Goal: Information Seeking & Learning: Learn about a topic

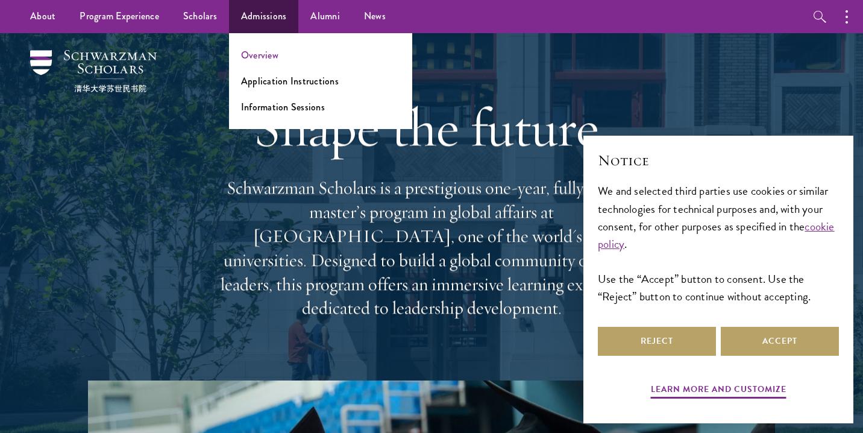
click at [257, 52] on link "Overview" at bounding box center [259, 55] width 37 height 14
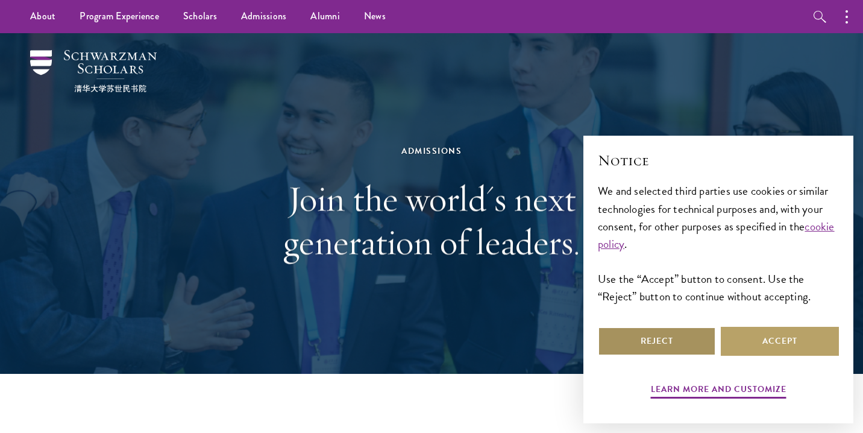
click at [655, 342] on button "Reject" at bounding box center [657, 340] width 118 height 29
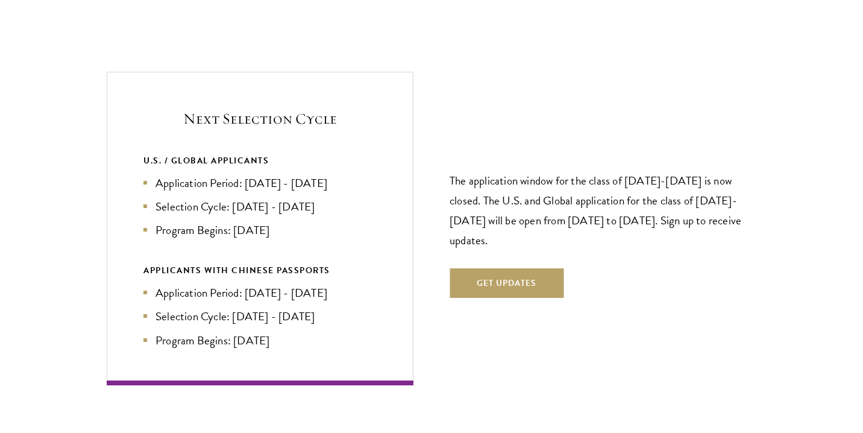
scroll to position [2559, 0]
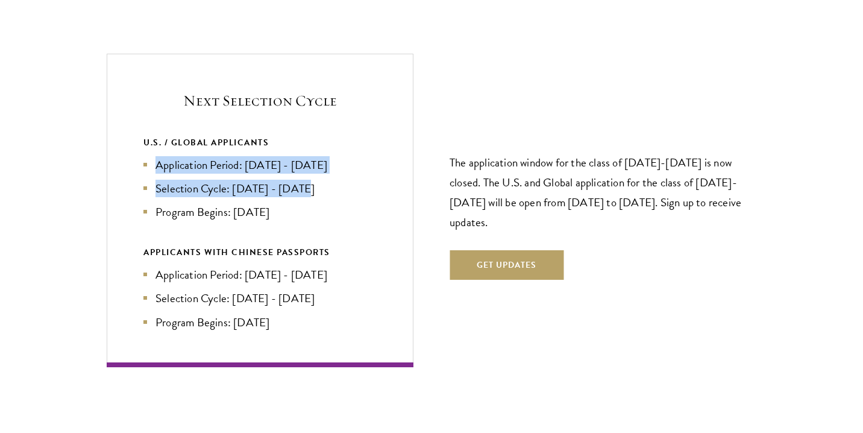
drag, startPoint x: 146, startPoint y: 135, endPoint x: 340, endPoint y: 149, distance: 193.9
click at [340, 156] on ul "Application Period: [DATE] - [DATE] Selection Cycle: [DATE] - [DATE] Program Be…" at bounding box center [259, 188] width 233 height 64
click at [340, 180] on li "Selection Cycle: [DATE] - [DATE]" at bounding box center [259, 188] width 233 height 17
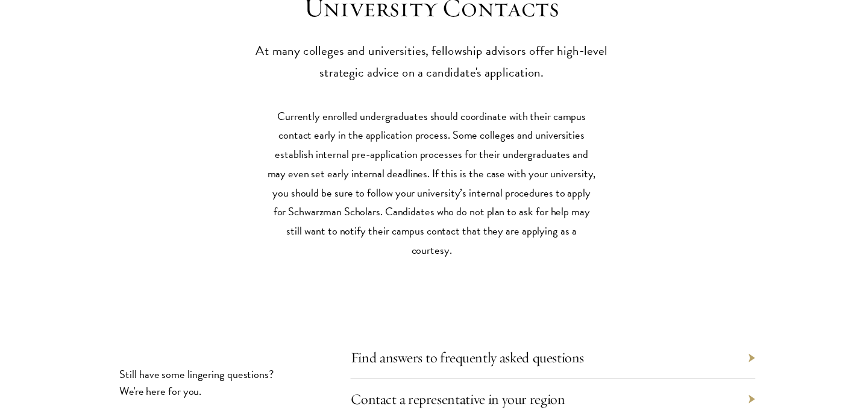
scroll to position [5336, 0]
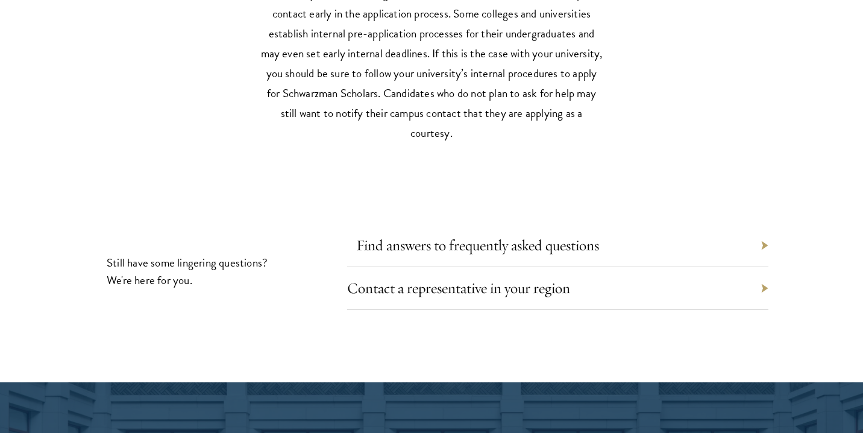
click at [393, 236] on link "Find answers to frequently asked questions" at bounding box center [477, 245] width 243 height 19
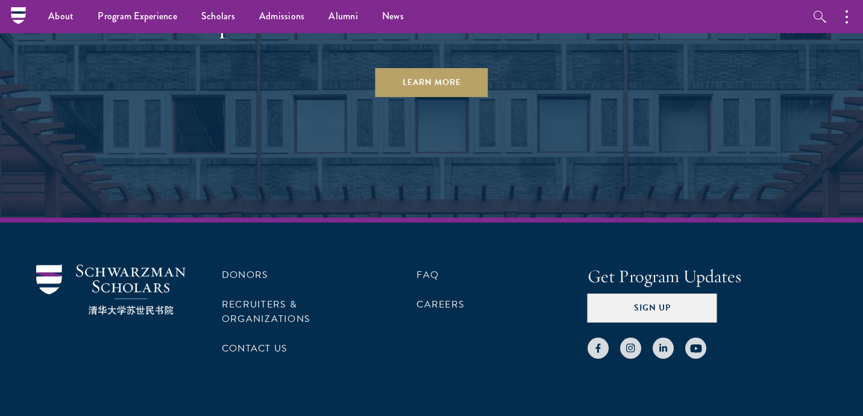
scroll to position [5938, 0]
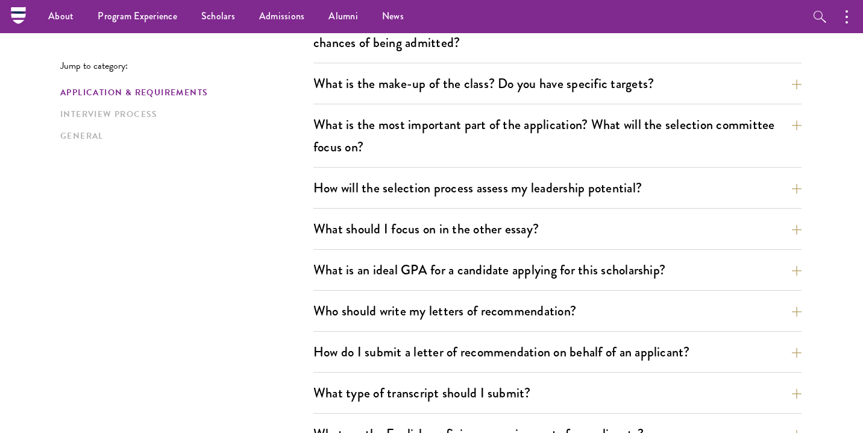
scroll to position [606, 0]
click at [382, 78] on button "What is the make-up of the class? Do you have specific targets?" at bounding box center [566, 83] width 488 height 27
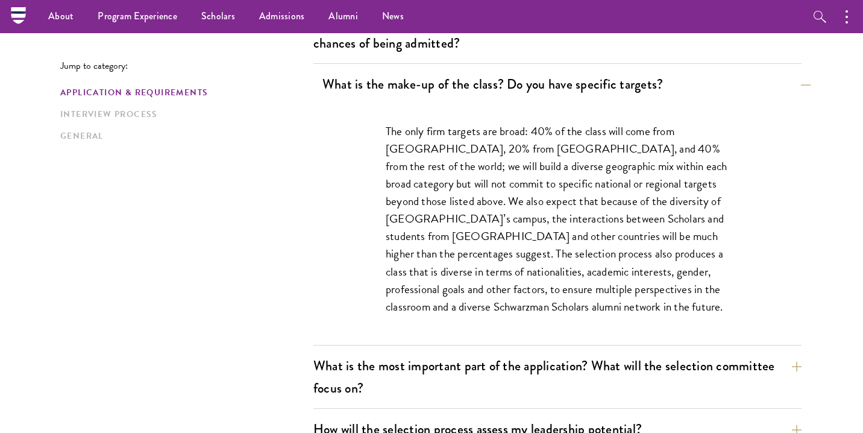
click at [383, 78] on button "What is the make-up of the class? Do you have specific targets?" at bounding box center [566, 83] width 488 height 27
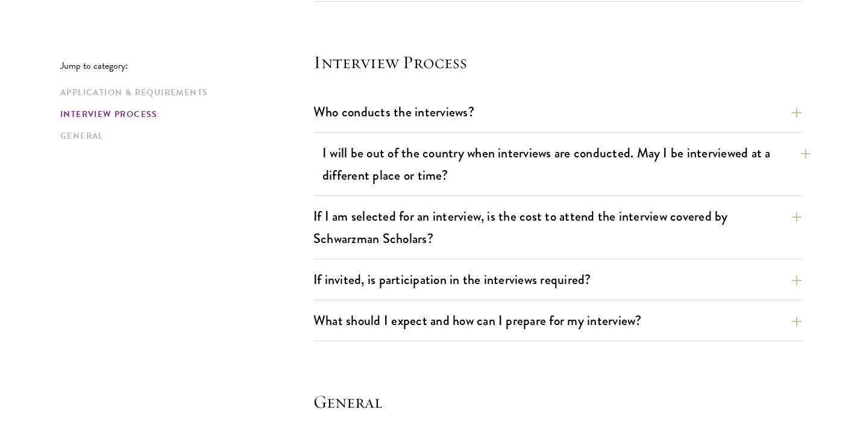
scroll to position [1355, 0]
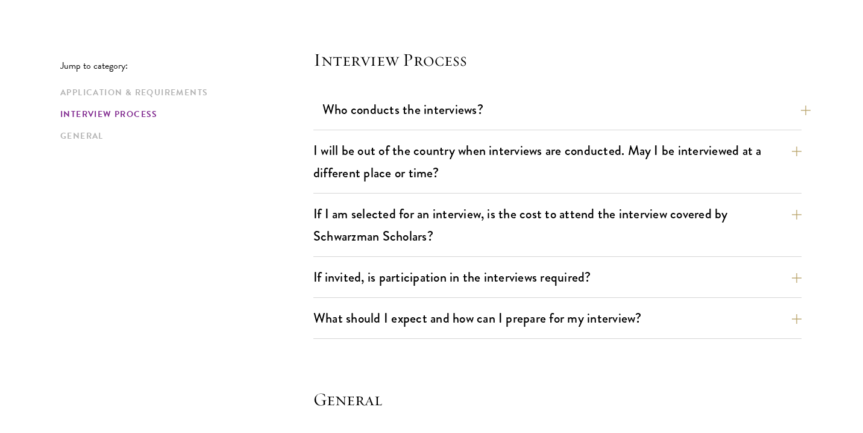
click at [427, 108] on button "Who conducts the interviews?" at bounding box center [566, 109] width 488 height 27
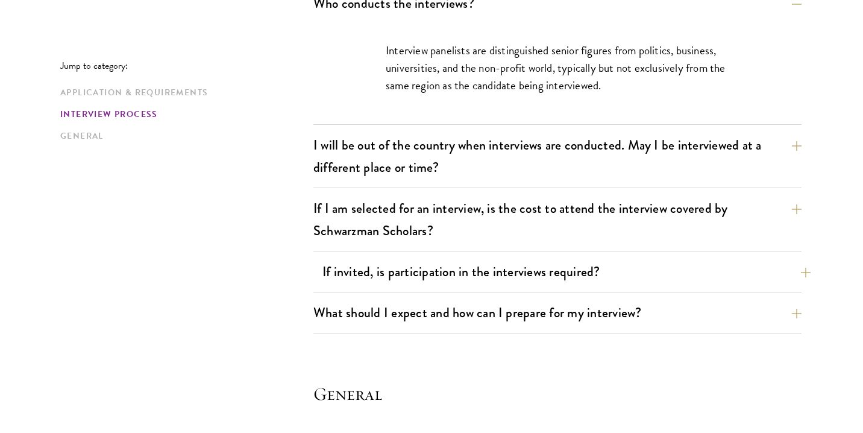
scroll to position [1462, 0]
click at [420, 280] on button "If invited, is participation in the interviews required?" at bounding box center [566, 270] width 488 height 27
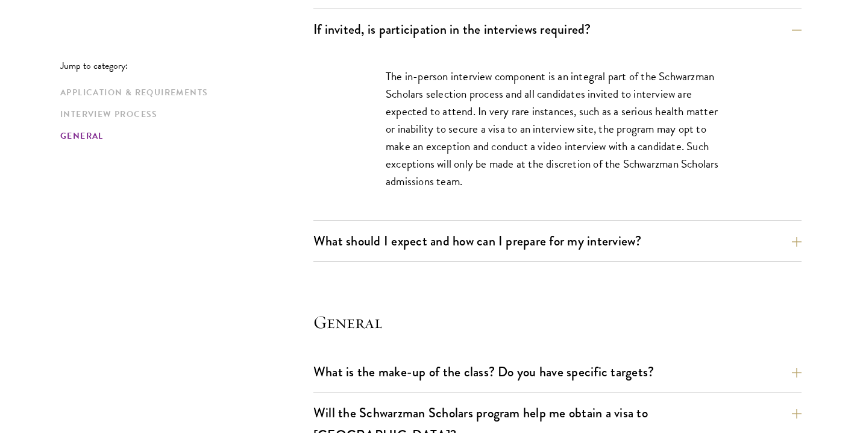
scroll to position [1604, 0]
click at [429, 251] on button "What should I expect and how can I prepare for my interview?" at bounding box center [566, 239] width 488 height 27
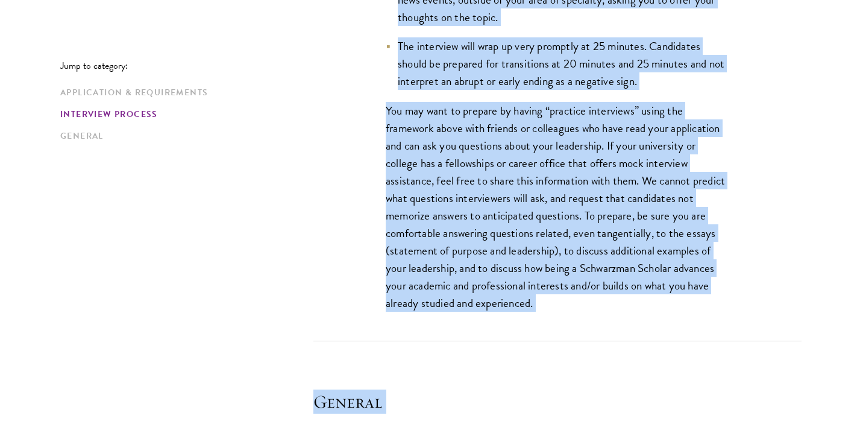
scroll to position [2108, 0]
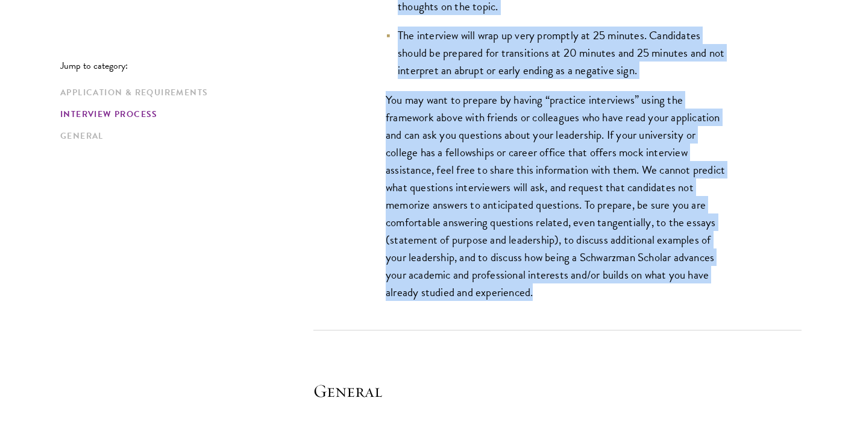
drag, startPoint x: 389, startPoint y: 68, endPoint x: 594, endPoint y: 296, distance: 307.1
copy div "nterviews are free-flowing conversations, driven by but not limited to your wri…"
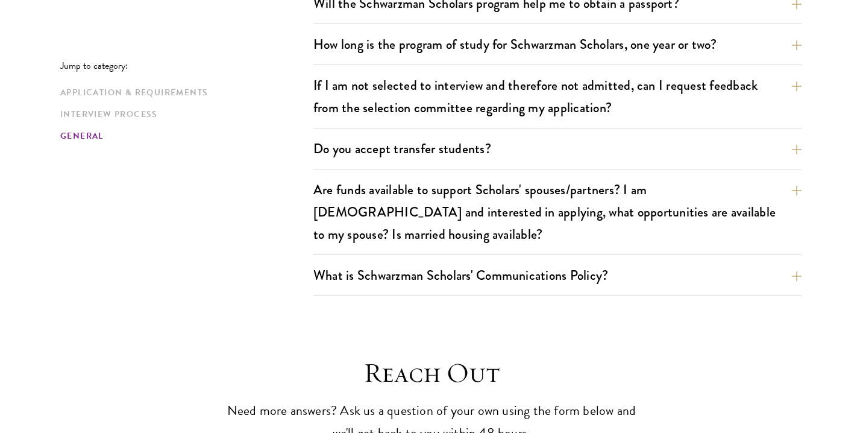
scroll to position [2653, 0]
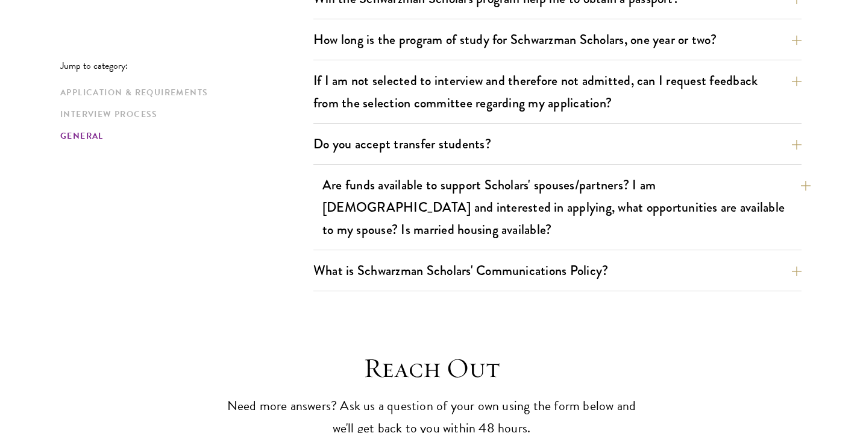
click at [589, 171] on button "Are funds available to support Scholars' spouses/partners? I am married and int…" at bounding box center [566, 207] width 488 height 72
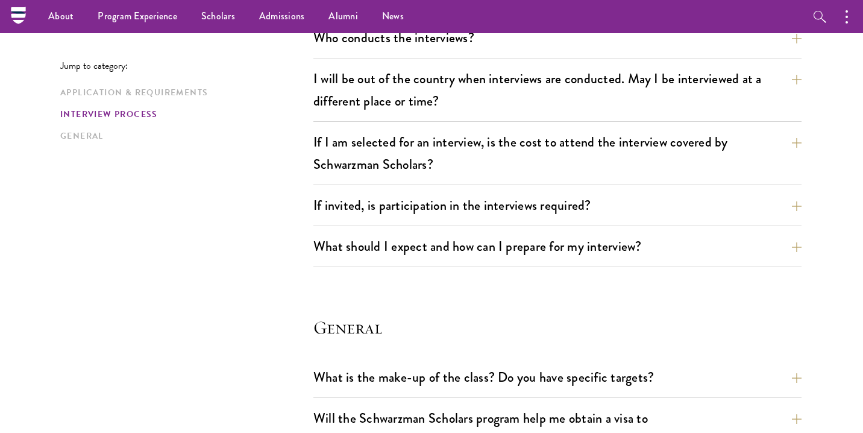
scroll to position [1146, 0]
